Goal: Task Accomplishment & Management: Complete application form

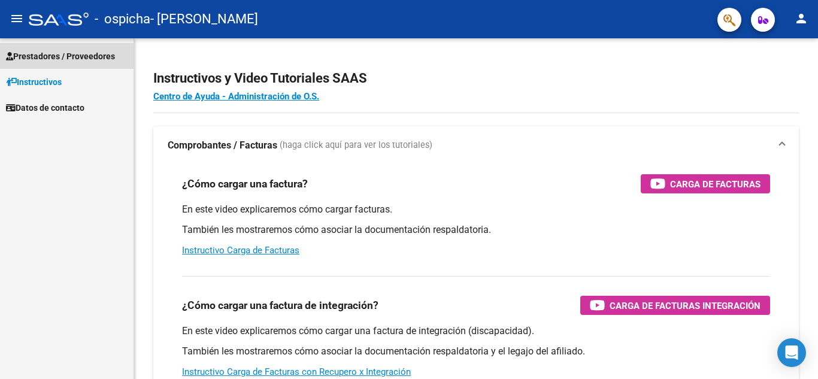
click at [64, 59] on span "Prestadores / Proveedores" at bounding box center [60, 56] width 109 height 13
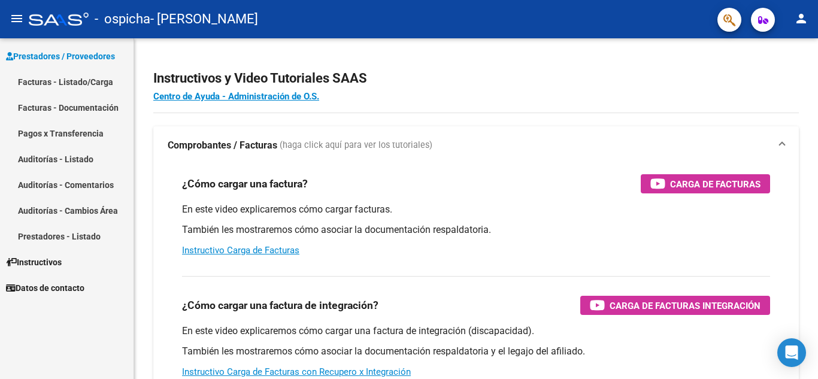
click at [69, 101] on link "Facturas - Documentación" at bounding box center [66, 108] width 133 height 26
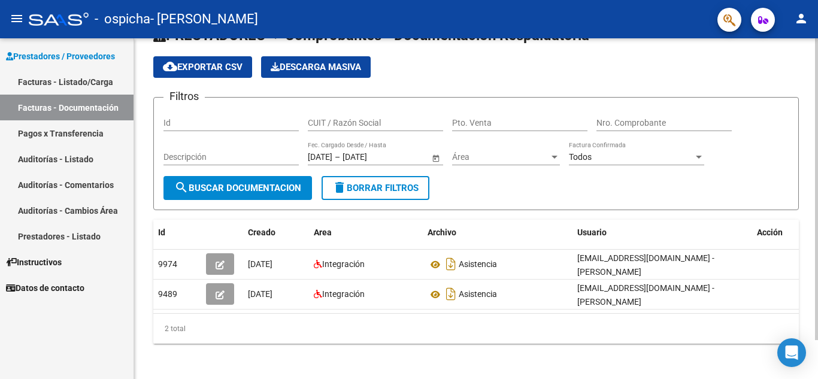
scroll to position [44, 0]
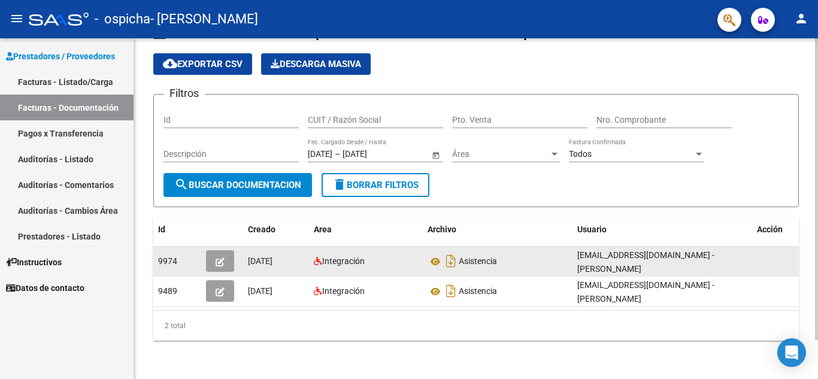
click at [224, 256] on button "button" at bounding box center [220, 261] width 28 height 22
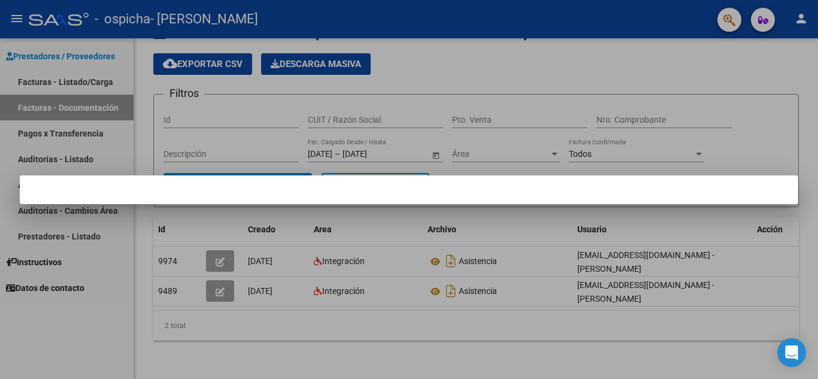
click at [355, 256] on div at bounding box center [409, 189] width 818 height 379
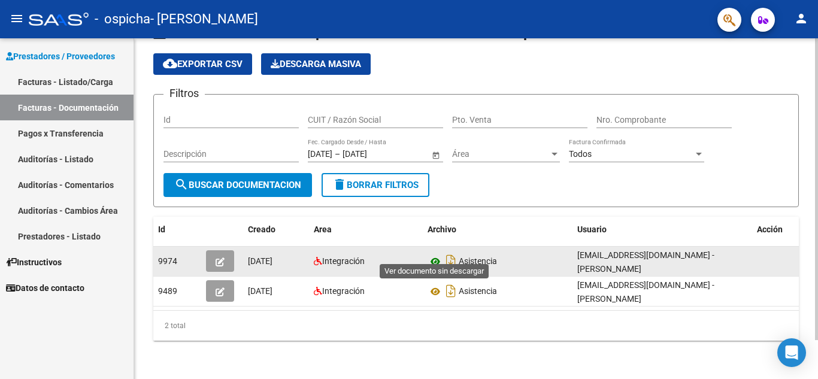
click at [432, 254] on icon at bounding box center [435, 261] width 16 height 14
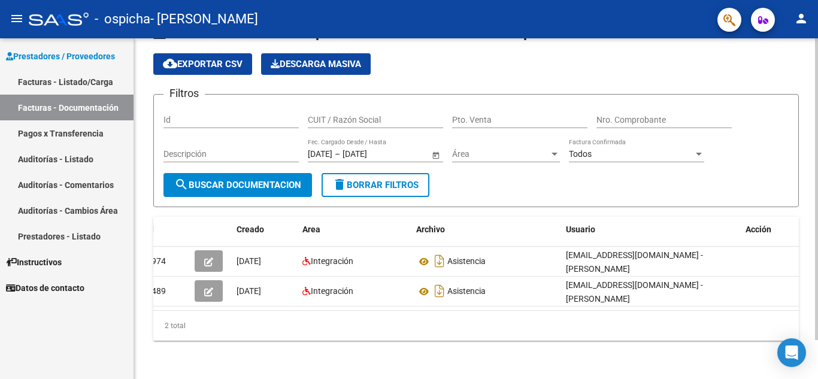
scroll to position [0, 13]
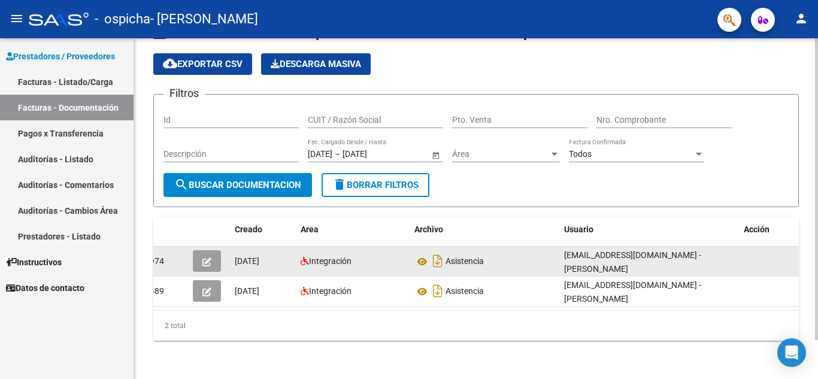
click at [376, 254] on div "Integración" at bounding box center [352, 261] width 104 height 14
click at [206, 257] on icon "button" at bounding box center [206, 261] width 9 height 9
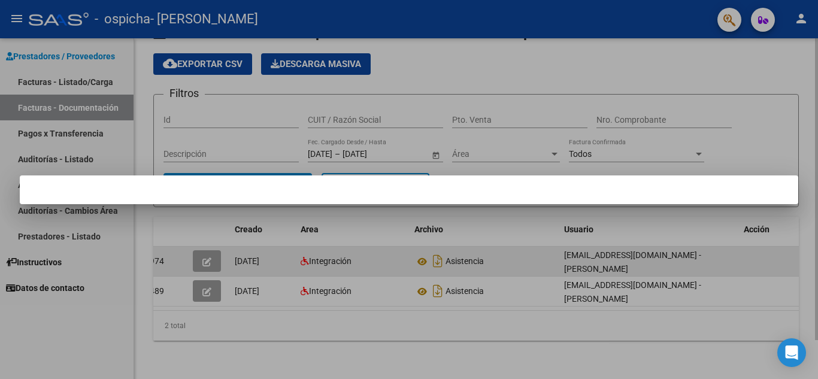
click at [206, 254] on div at bounding box center [409, 189] width 818 height 379
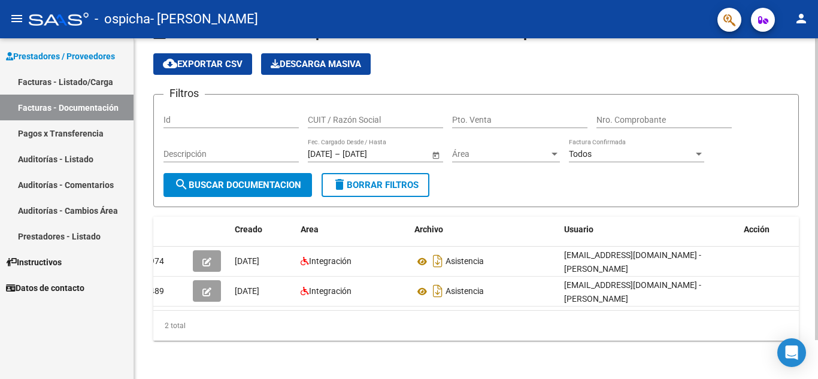
drag, startPoint x: 224, startPoint y: 249, endPoint x: 445, endPoint y: 320, distance: 231.5
click at [445, 320] on div "2 total" at bounding box center [475, 326] width 645 height 30
click at [258, 183] on button "search Buscar Documentacion" at bounding box center [237, 185] width 148 height 24
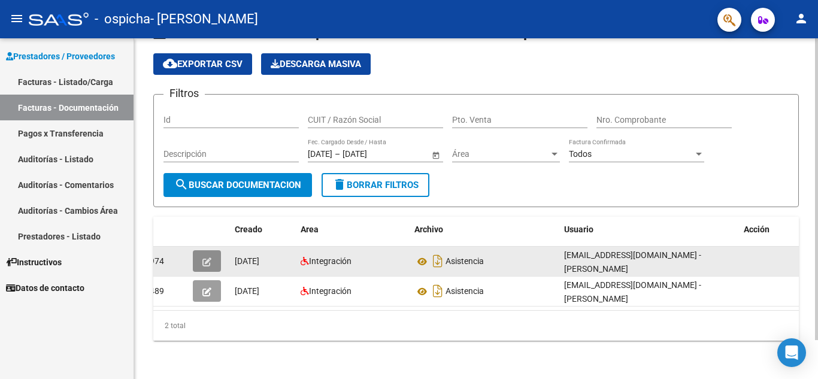
click at [215, 256] on button "button" at bounding box center [207, 261] width 28 height 22
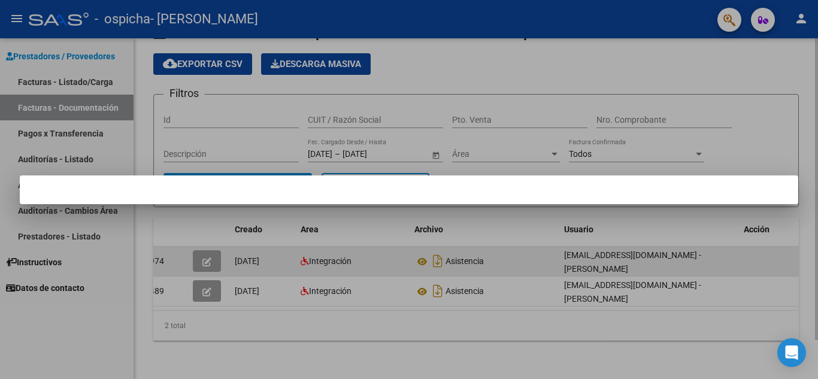
click at [215, 256] on div at bounding box center [409, 189] width 818 height 379
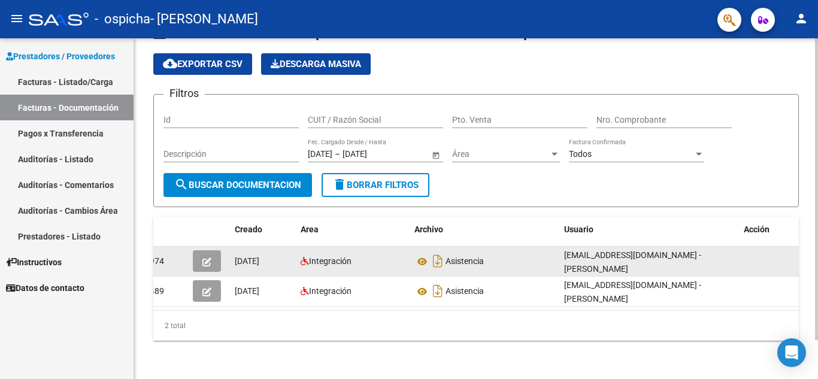
click at [205, 257] on icon "button" at bounding box center [206, 261] width 9 height 9
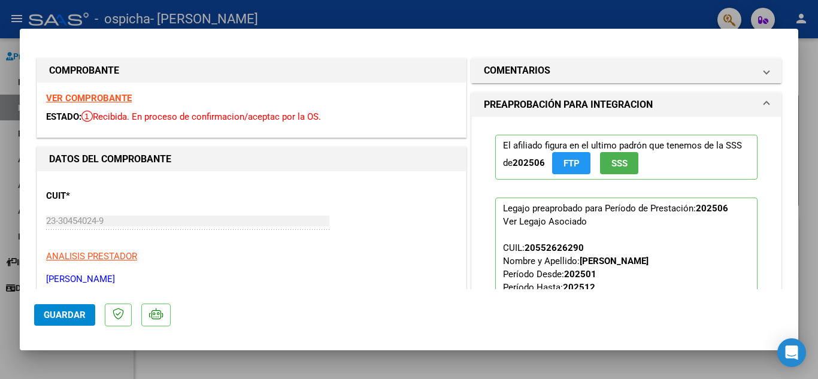
scroll to position [0, 0]
type input "$ 0,00"
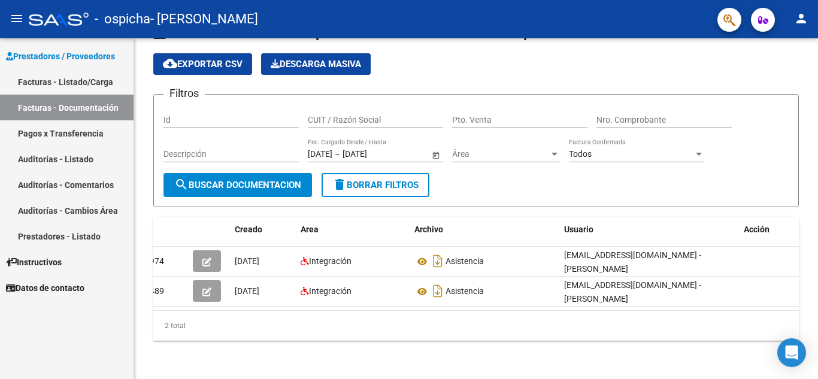
click at [108, 84] on link "Facturas - Listado/Carga" at bounding box center [66, 82] width 133 height 26
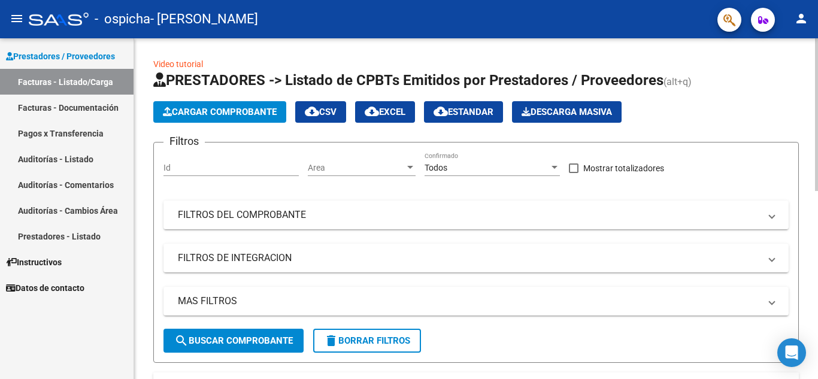
click at [228, 330] on button "search Buscar Comprobante" at bounding box center [233, 341] width 140 height 24
click at [228, 341] on span "search Buscar Comprobante" at bounding box center [233, 340] width 119 height 11
click at [256, 208] on mat-panel-title "FILTROS DEL COMPROBANTE" at bounding box center [469, 214] width 582 height 13
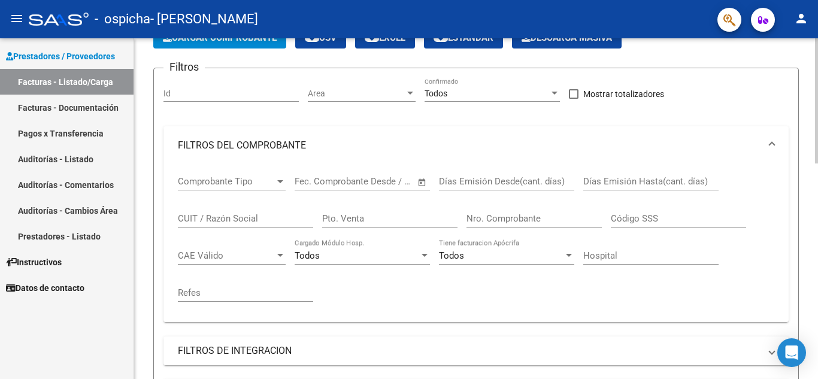
scroll to position [120, 0]
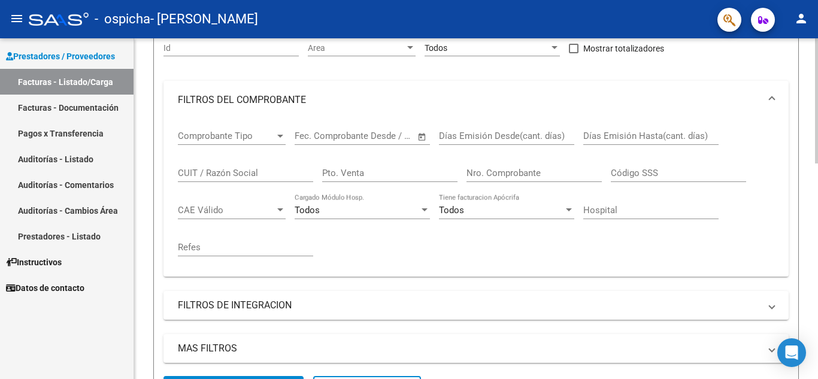
click at [416, 139] on span "Open calendar" at bounding box center [422, 137] width 29 height 29
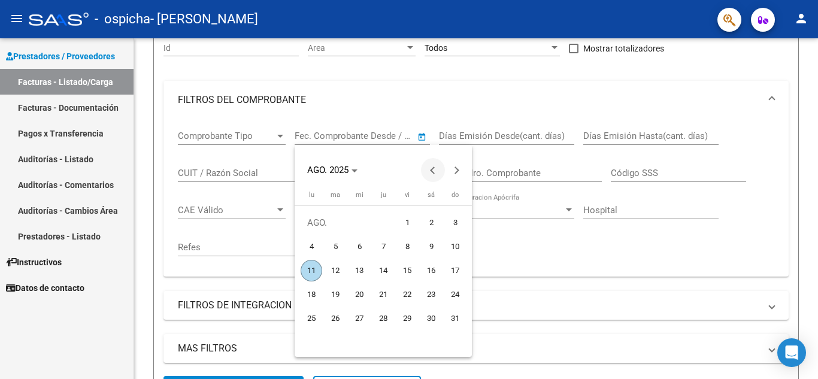
click at [429, 172] on span "Previous month" at bounding box center [433, 170] width 24 height 24
click at [383, 270] on span "10" at bounding box center [383, 271] width 22 height 22
type input "[DATE]"
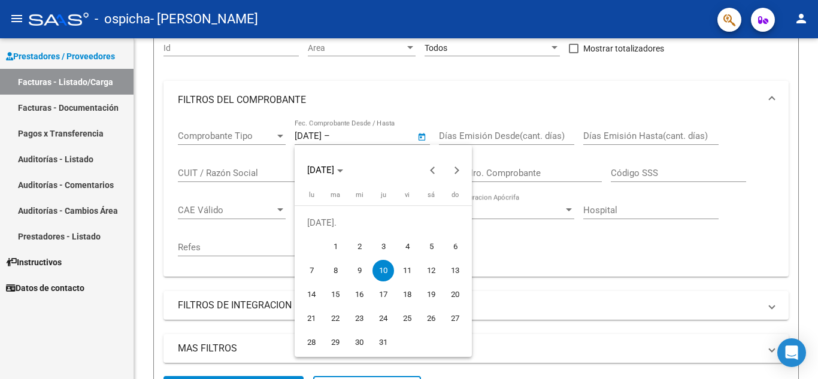
click at [593, 141] on div at bounding box center [409, 189] width 818 height 379
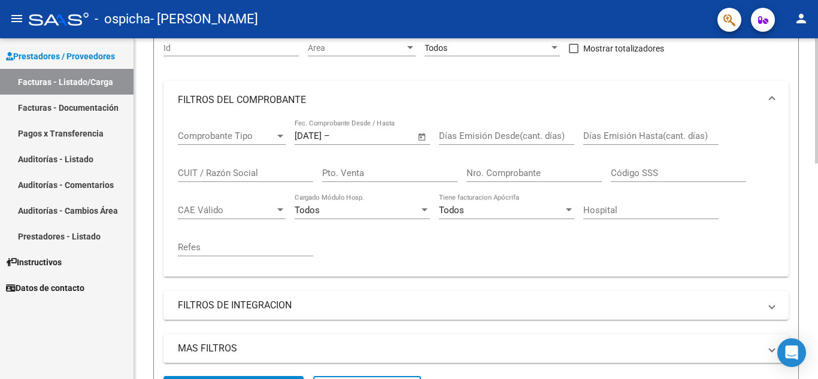
scroll to position [180, 0]
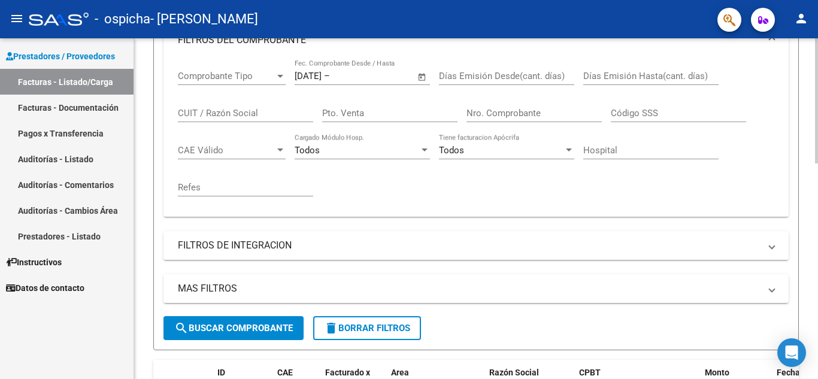
click at [263, 332] on span "search Buscar Comprobante" at bounding box center [233, 328] width 119 height 11
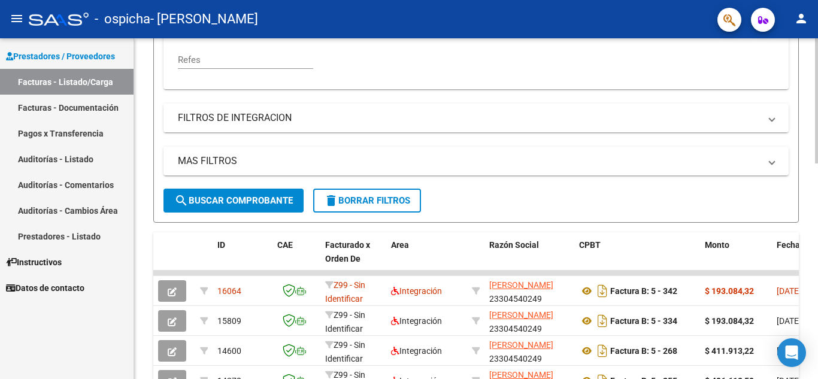
scroll to position [419, 0]
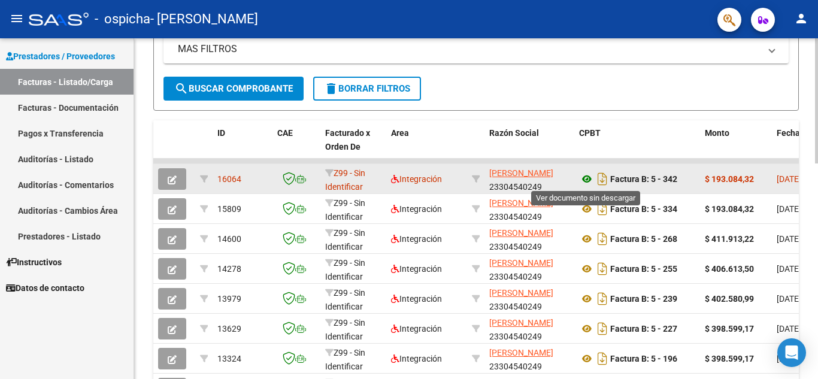
click at [588, 180] on icon at bounding box center [587, 179] width 16 height 14
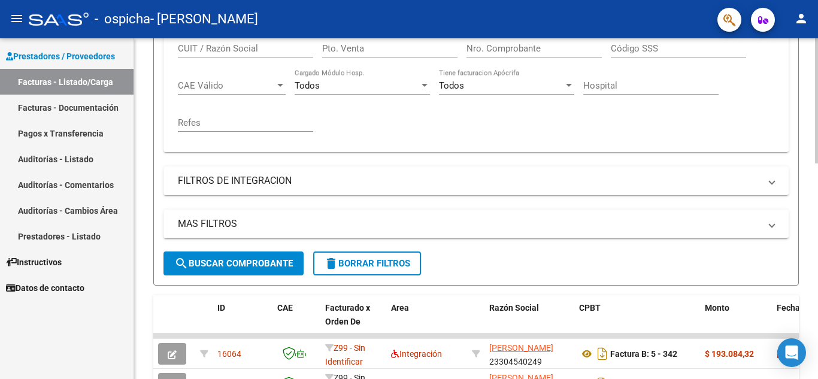
scroll to position [239, 0]
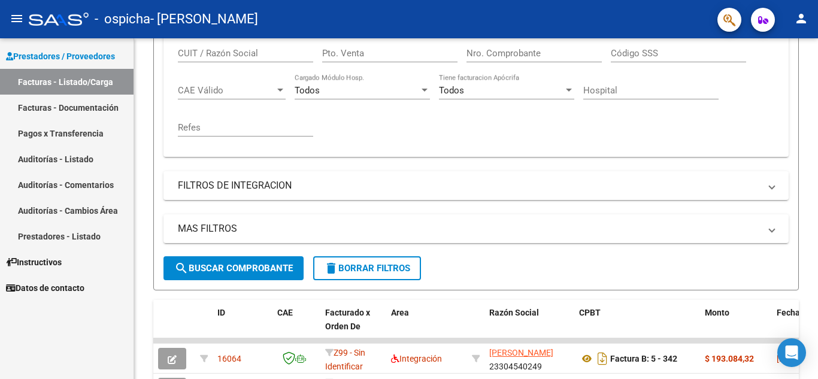
click at [92, 86] on link "Facturas - Listado/Carga" at bounding box center [66, 82] width 133 height 26
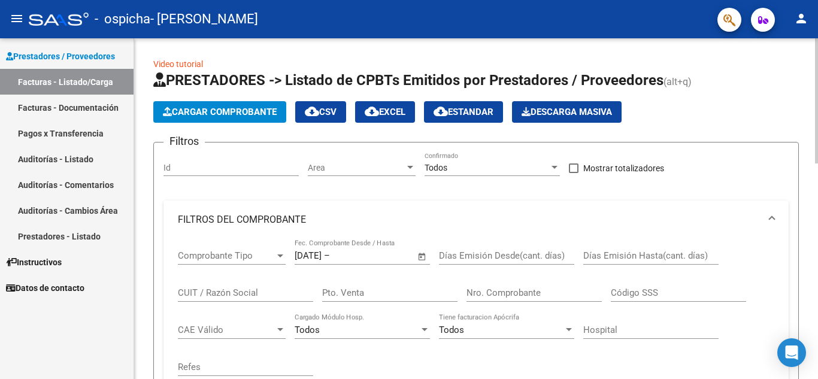
click at [232, 109] on span "Cargar Comprobante" at bounding box center [220, 112] width 114 height 11
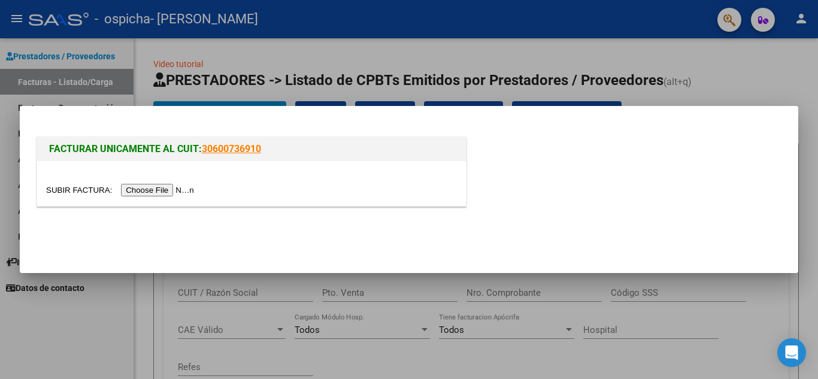
click at [180, 191] on input "file" at bounding box center [121, 190] width 151 height 13
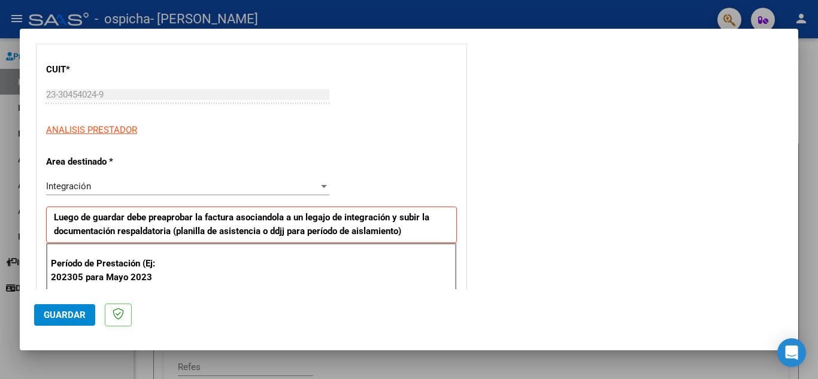
scroll to position [180, 0]
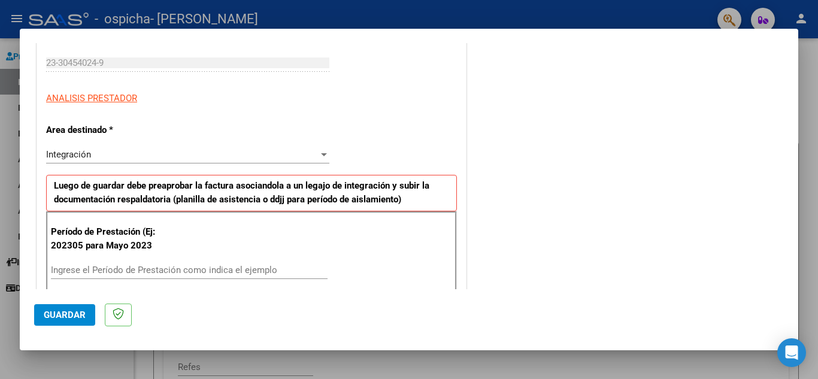
click at [319, 158] on div at bounding box center [323, 155] width 11 height 10
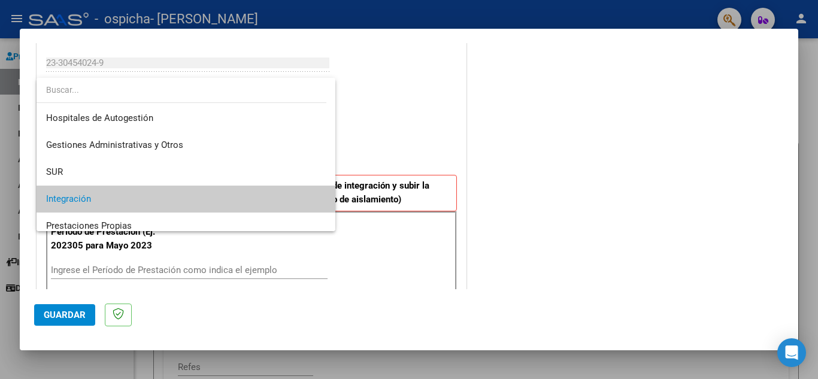
scroll to position [45, 0]
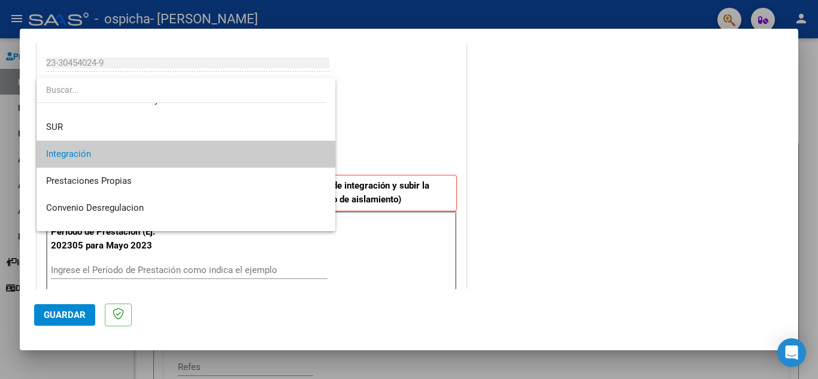
click at [230, 152] on span "Integración" at bounding box center [186, 154] width 280 height 27
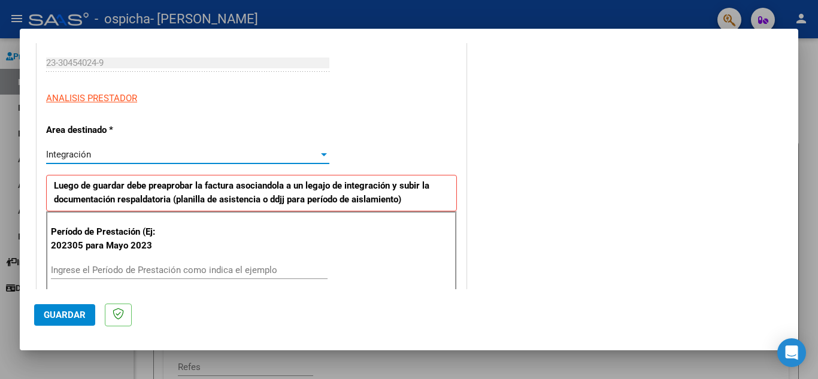
scroll to position [239, 0]
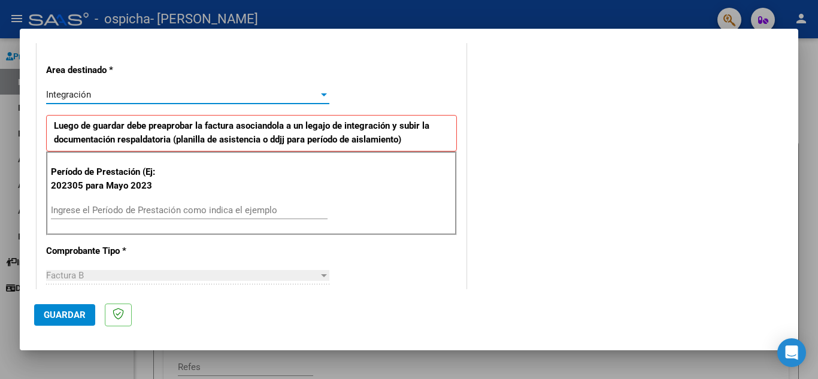
click at [177, 205] on input "Ingrese el Período de Prestación como indica el ejemplo" at bounding box center [189, 210] width 277 height 11
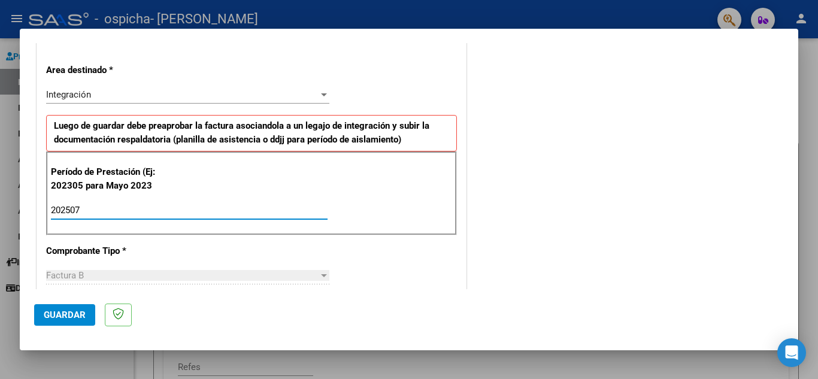
type input "202507"
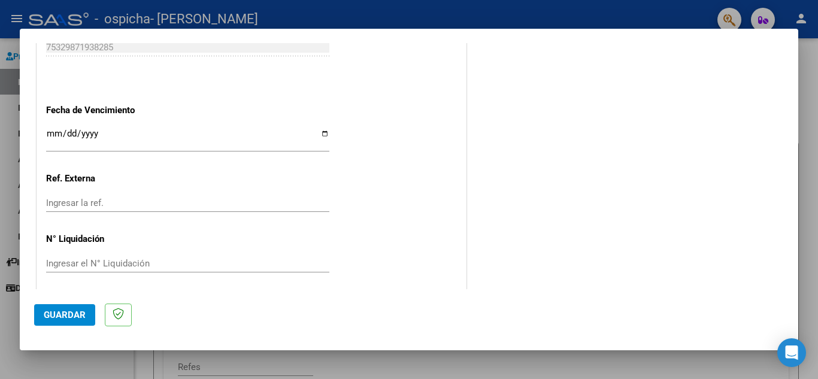
scroll to position [785, 0]
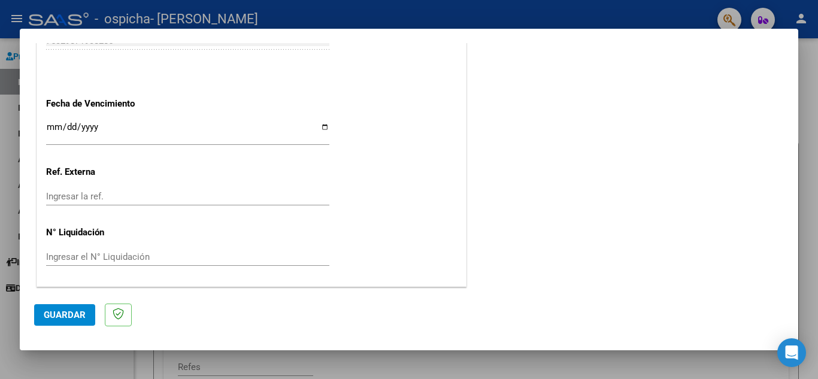
click at [174, 256] on input "Ingresar el N° Liquidación" at bounding box center [187, 256] width 283 height 11
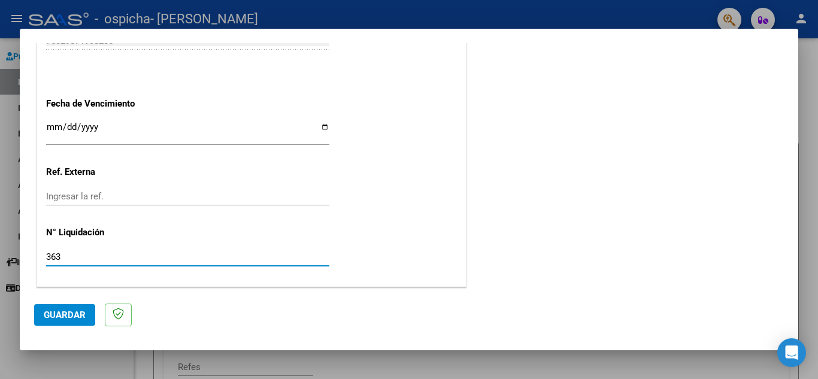
type input "363"
click at [84, 312] on span "Guardar" at bounding box center [65, 314] width 42 height 11
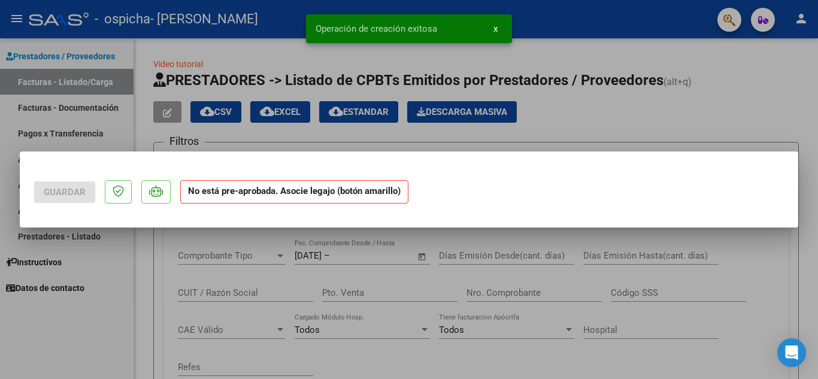
scroll to position [0, 0]
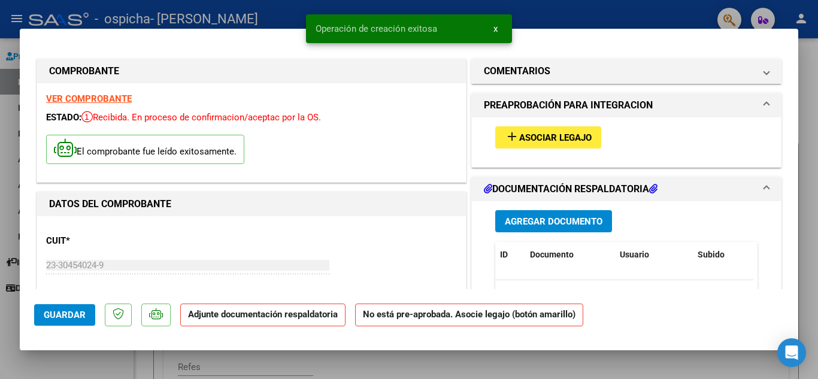
click at [550, 135] on span "Asociar Legajo" at bounding box center [555, 137] width 72 height 11
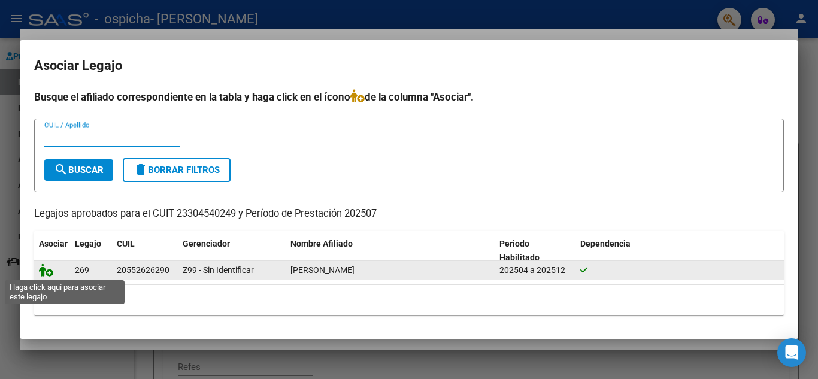
click at [49, 271] on icon at bounding box center [46, 269] width 14 height 13
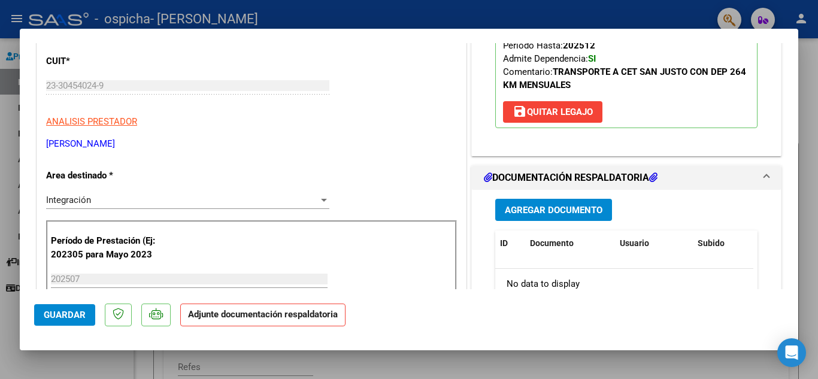
scroll to position [299, 0]
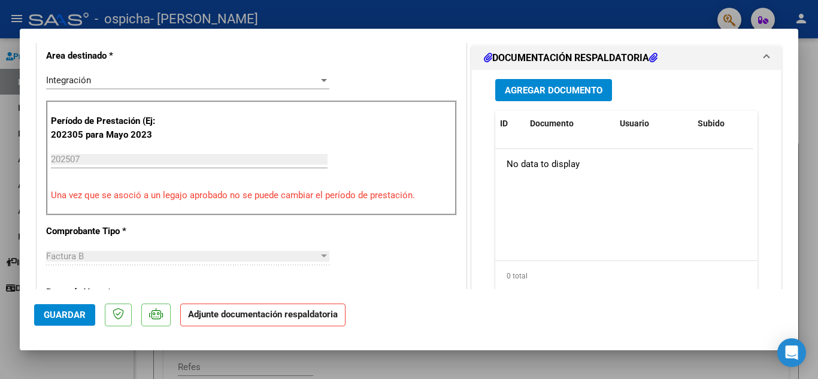
click at [562, 93] on span "Agregar Documento" at bounding box center [554, 90] width 98 height 11
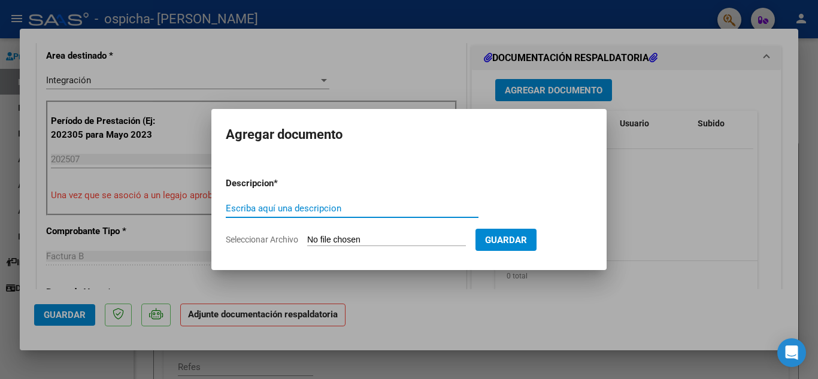
click at [260, 212] on input "Escriba aquí una descripcion" at bounding box center [352, 208] width 253 height 11
type input "ASISTENCIA"
click at [272, 239] on span "Seleccionar Archivo" at bounding box center [262, 240] width 72 height 10
click at [307, 239] on input "Seleccionar Archivo" at bounding box center [386, 240] width 159 height 11
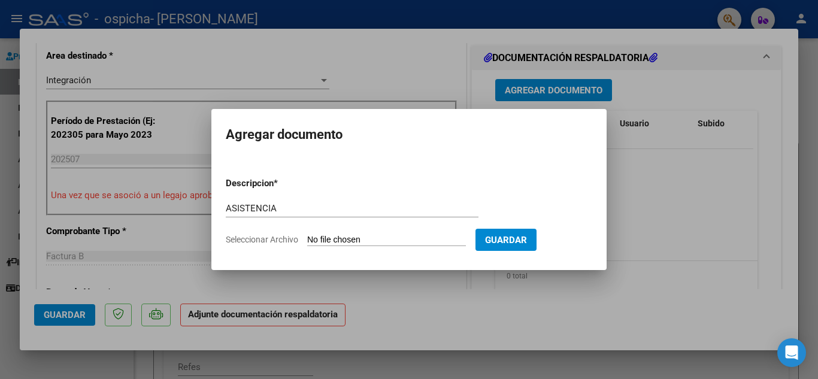
type input "C:\fakepath\[PERSON_NAME].pdf"
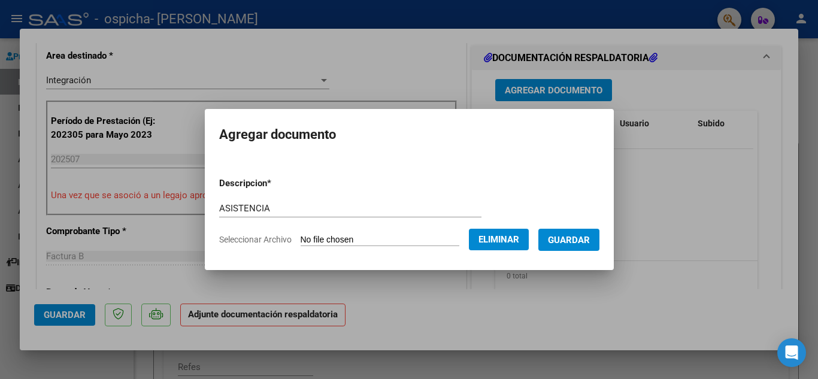
click at [578, 238] on span "Guardar" at bounding box center [569, 240] width 42 height 11
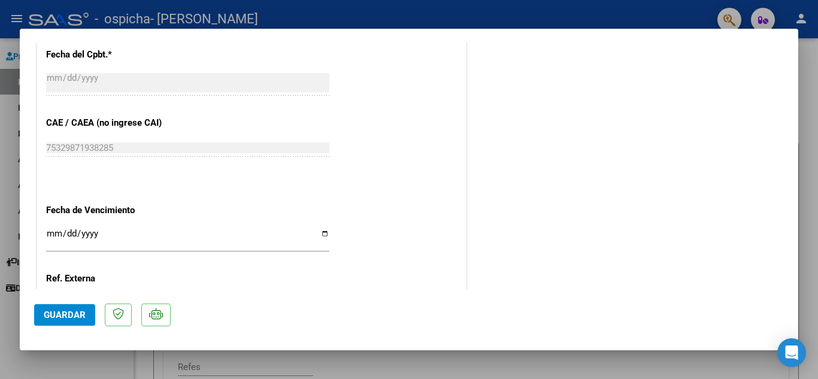
scroll to position [778, 0]
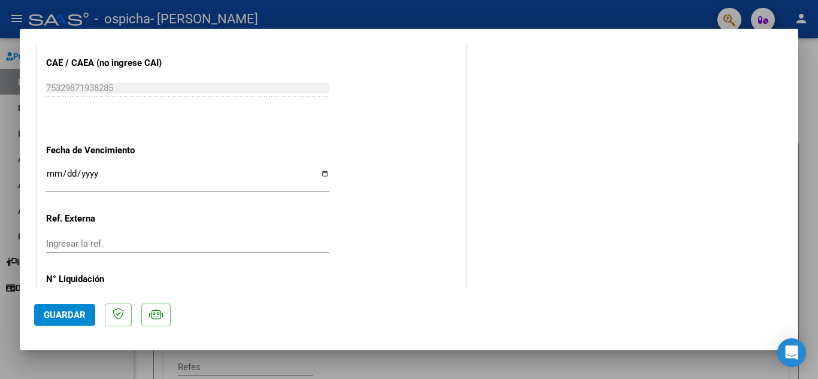
click at [322, 174] on input "Ingresar la fecha" at bounding box center [187, 178] width 283 height 19
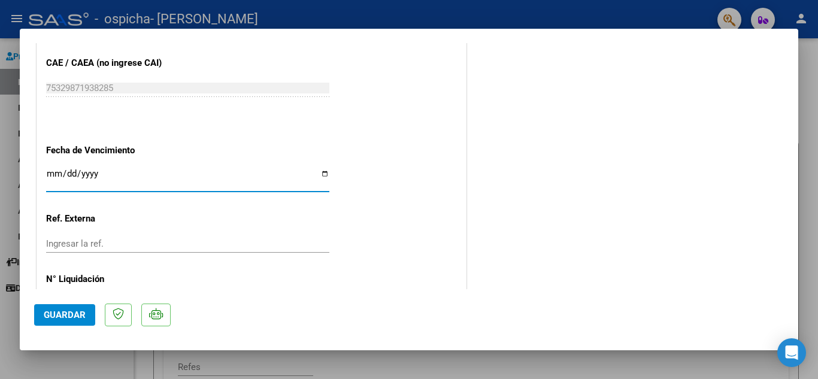
type input "[DATE]"
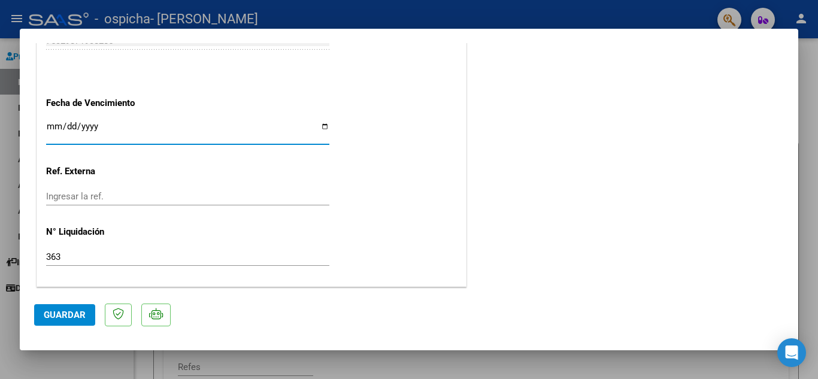
click at [73, 310] on span "Guardar" at bounding box center [65, 314] width 42 height 11
